Goal: Transaction & Acquisition: Obtain resource

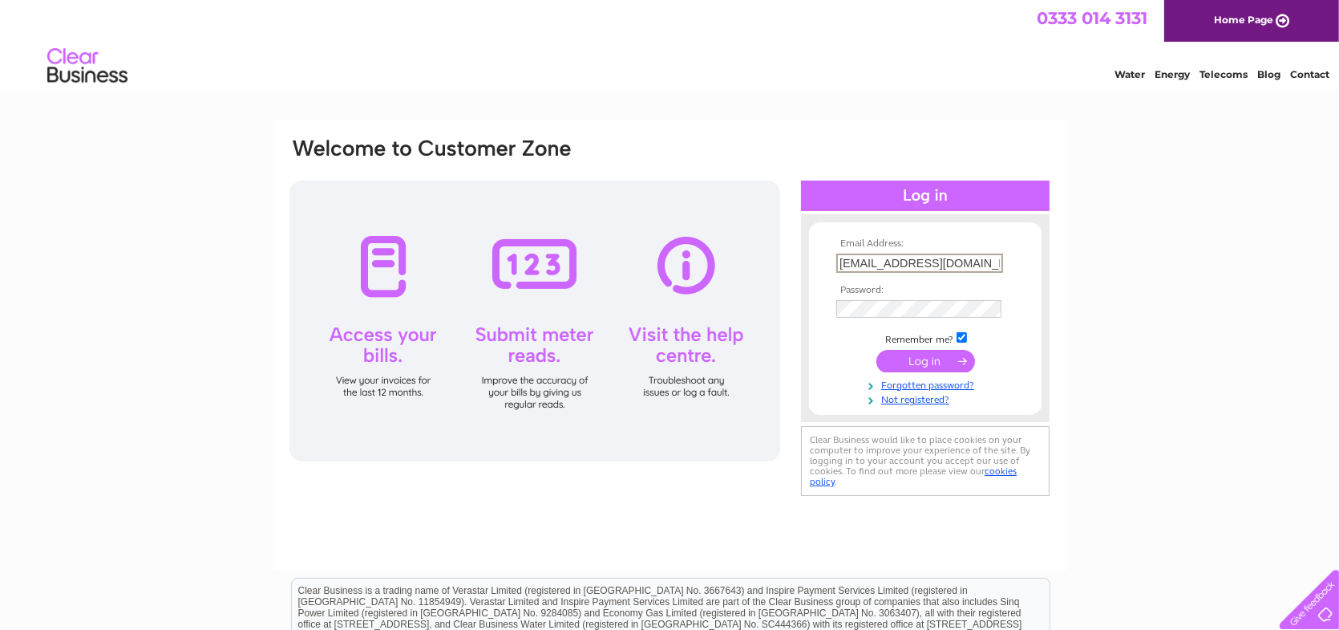
click at [961, 257] on input "[EMAIL_ADDRESS][DOMAIN_NAME]" at bounding box center [919, 262] width 167 height 19
type input "[PERSON_NAME][EMAIL_ADDRESS][DOMAIN_NAME]"
click at [924, 358] on input "submit" at bounding box center [926, 360] width 99 height 22
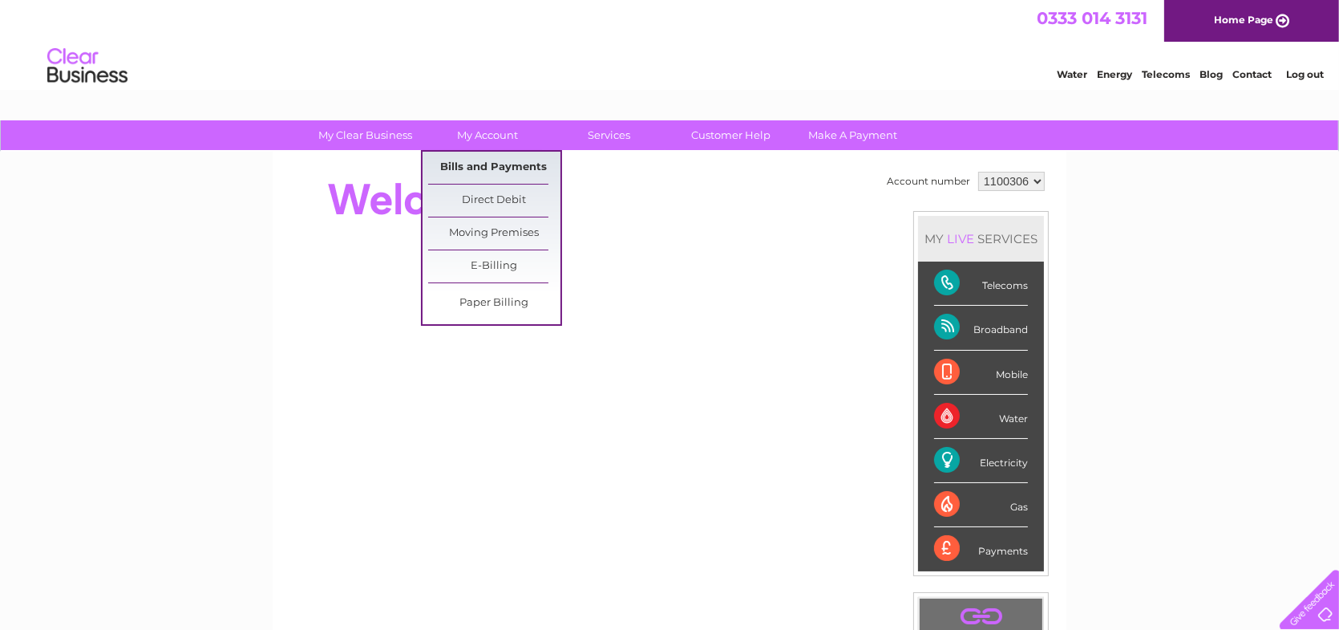
click at [473, 164] on link "Bills and Payments" at bounding box center [494, 168] width 132 height 32
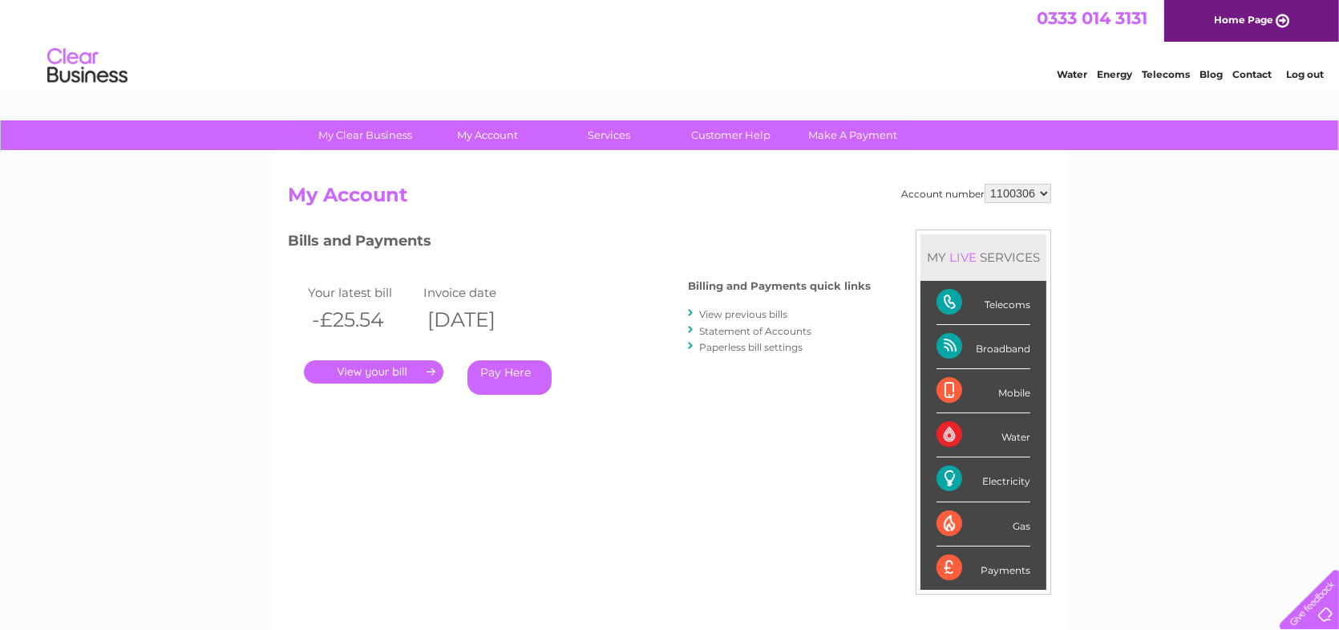
click at [731, 318] on link "View previous bills" at bounding box center [743, 314] width 88 height 12
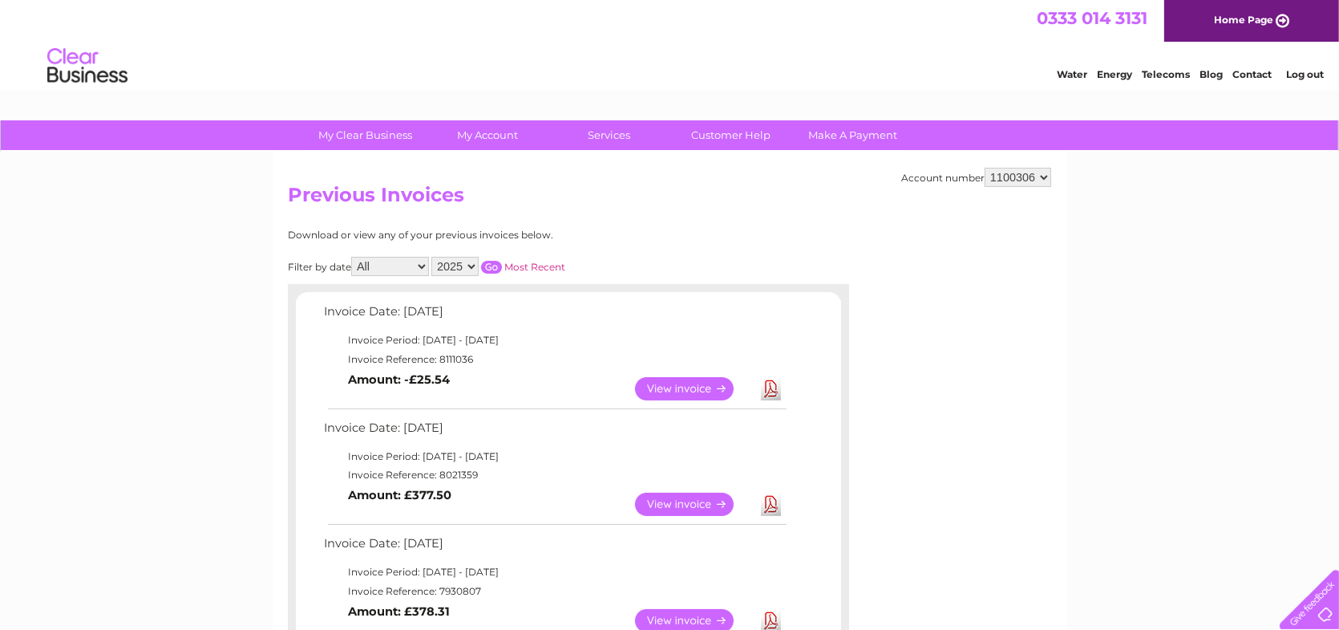
click at [773, 391] on link "Download" at bounding box center [771, 388] width 20 height 23
